Goal: Navigation & Orientation: Find specific page/section

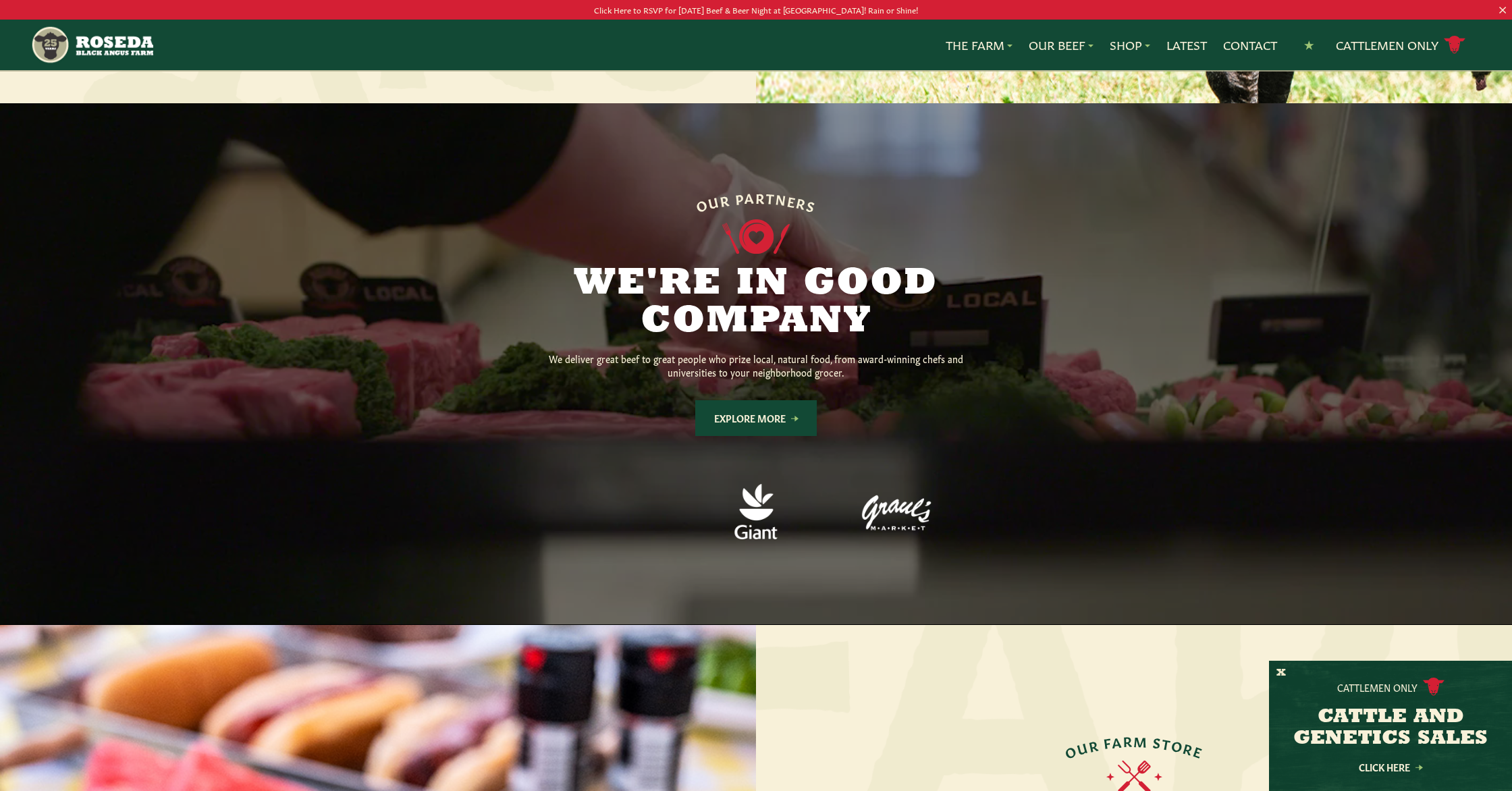
scroll to position [1100, 0]
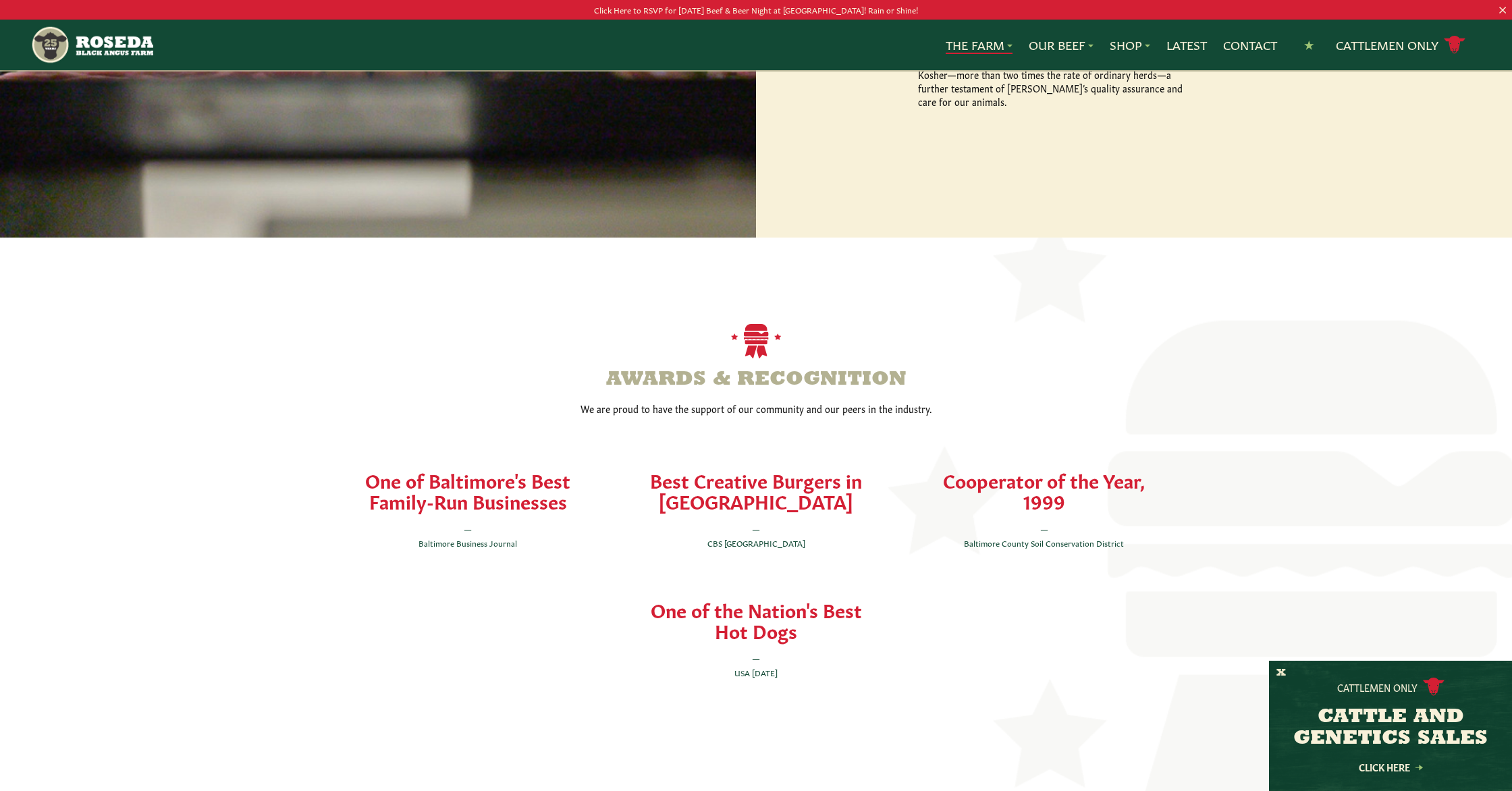
scroll to position [2631, 0]
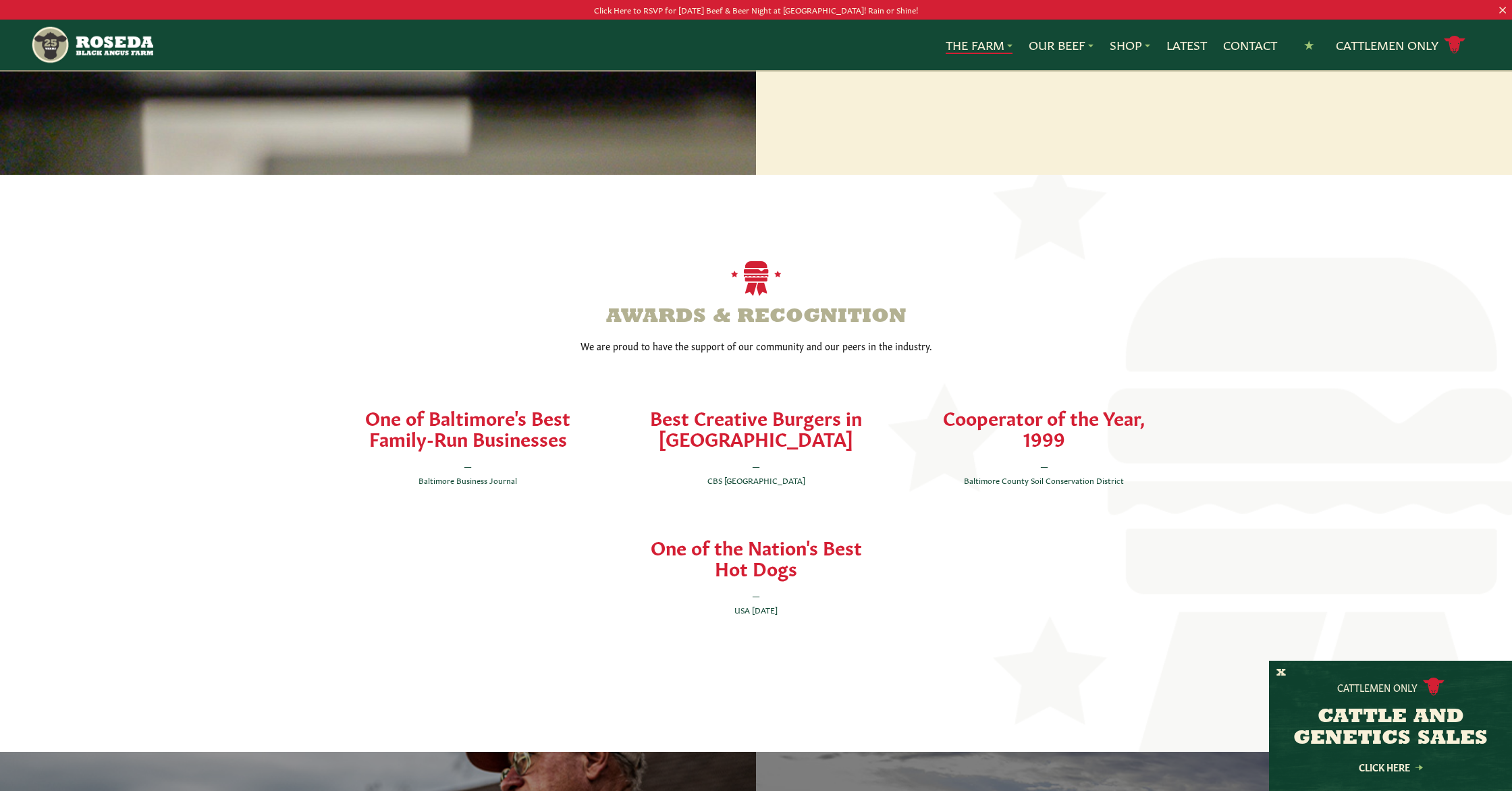
scroll to position [2717, 0]
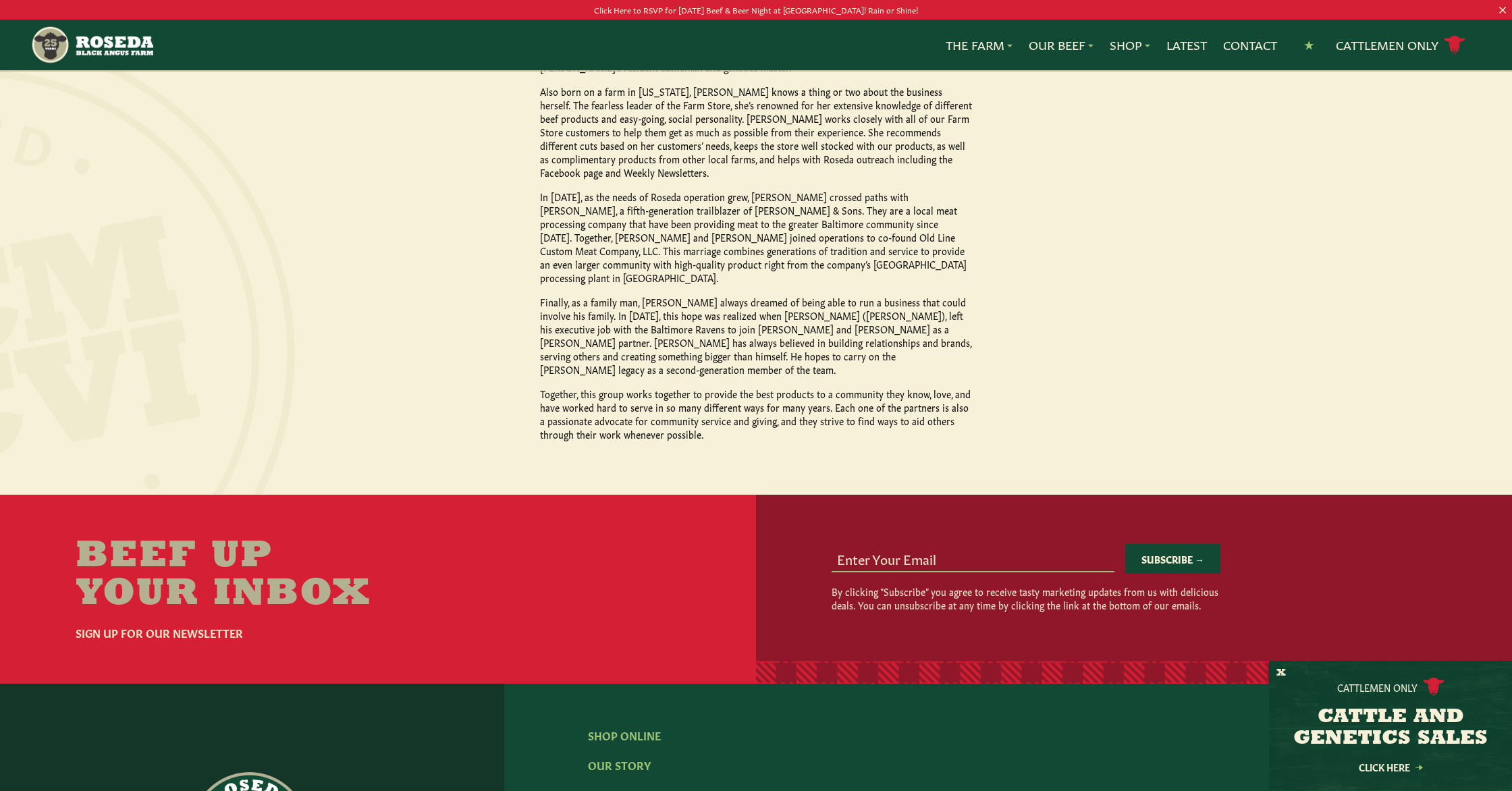
scroll to position [1450, 0]
